Goal: Contribute content

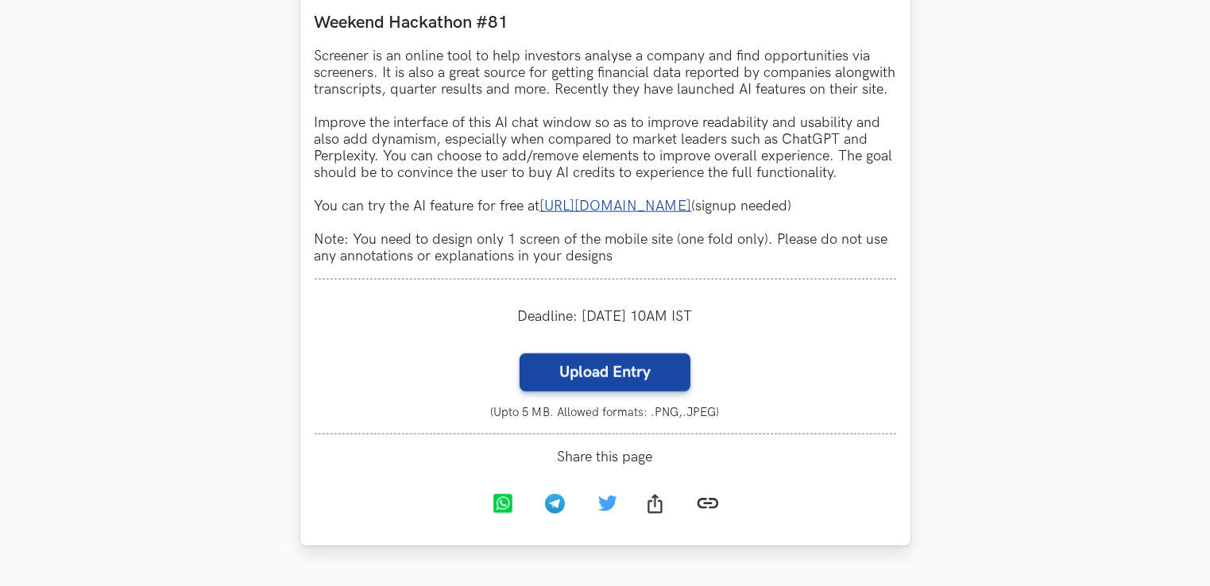
scroll to position [1653, 0]
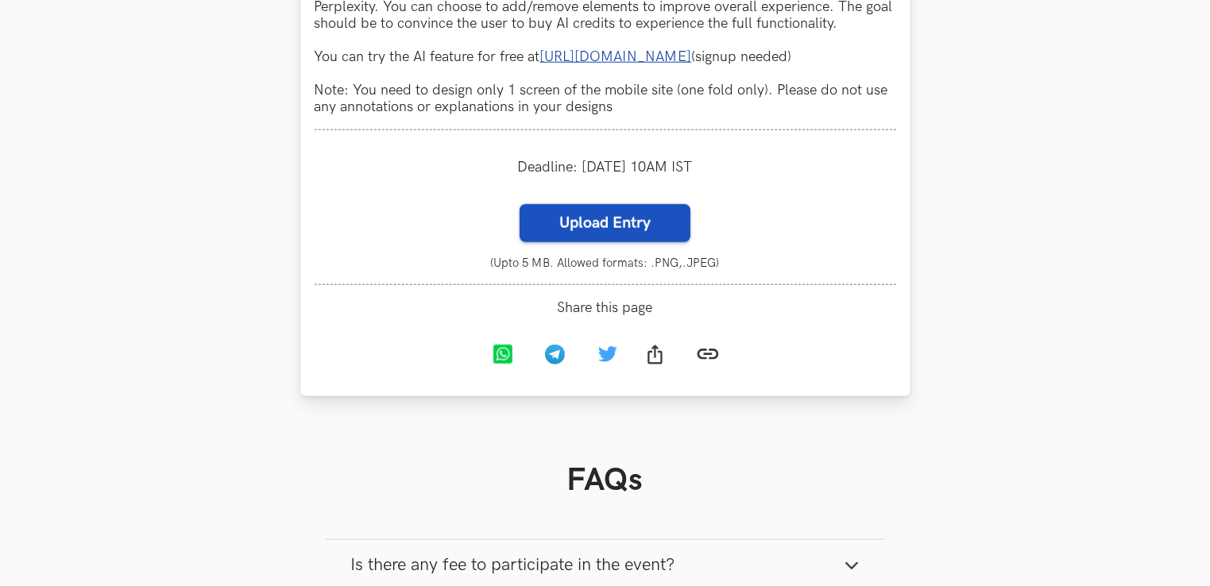
click at [609, 242] on label "Upload Entry" at bounding box center [605, 223] width 171 height 38
click at [520, 204] on input "Upload Entry" at bounding box center [519, 203] width 1 height 1
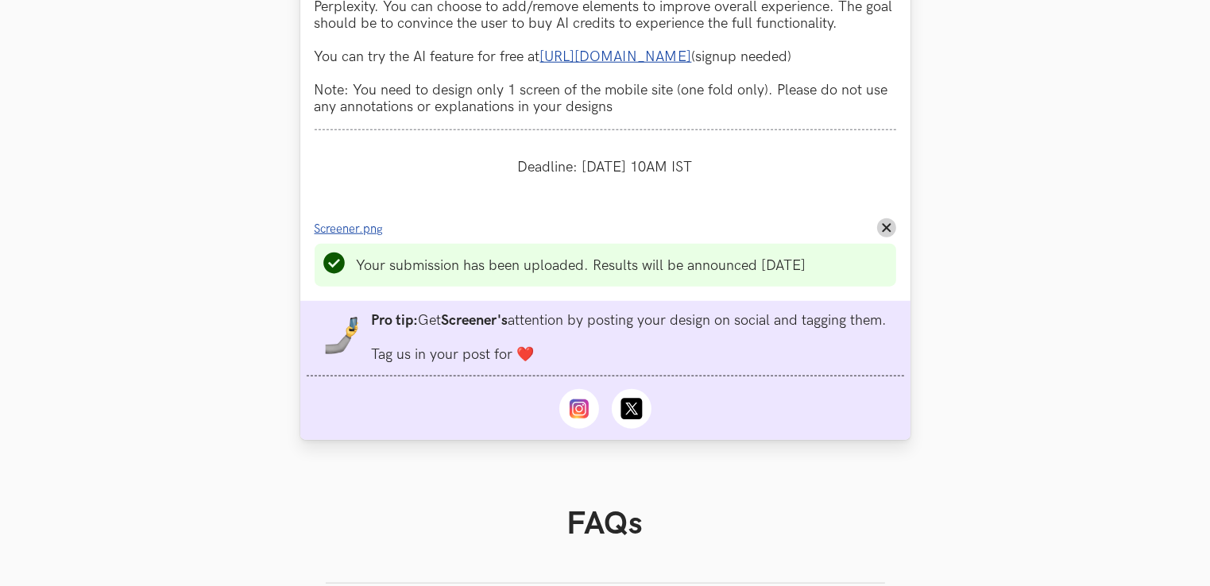
click at [372, 236] on span "Screener.png" at bounding box center [349, 229] width 69 height 14
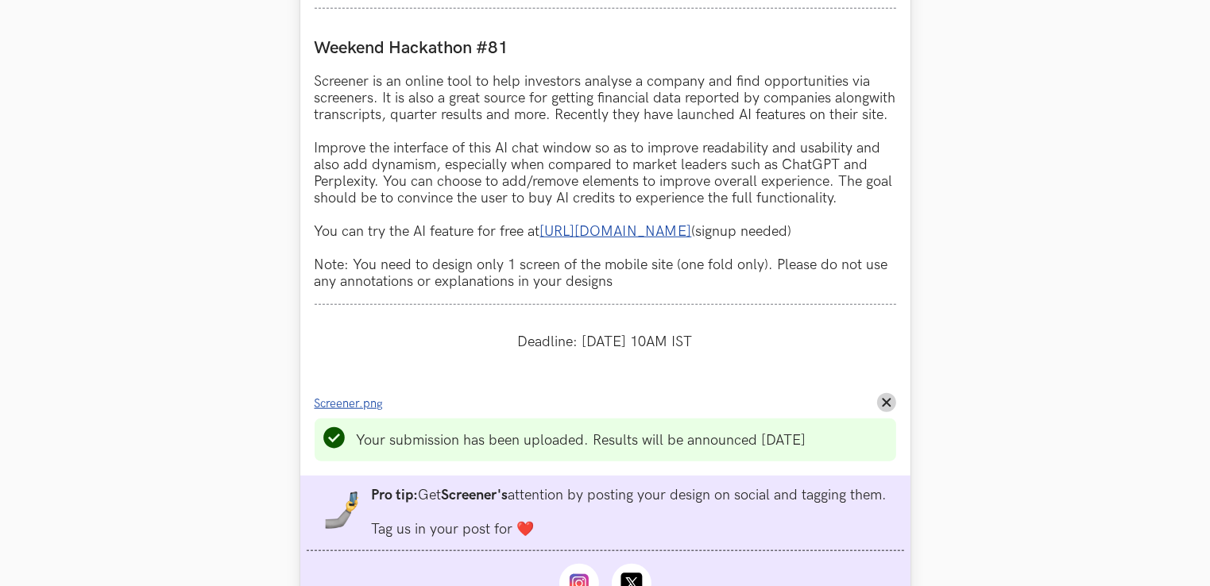
scroll to position [1510, 0]
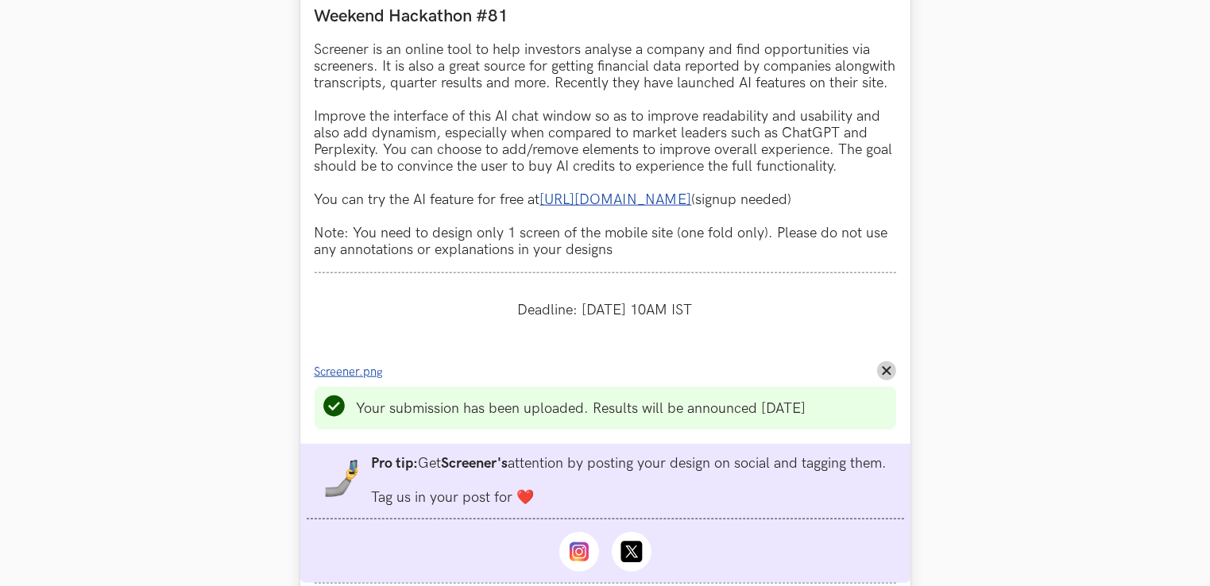
click at [356, 379] on span "Screener.png" at bounding box center [349, 373] width 69 height 14
